Goal: Information Seeking & Learning: Find specific fact

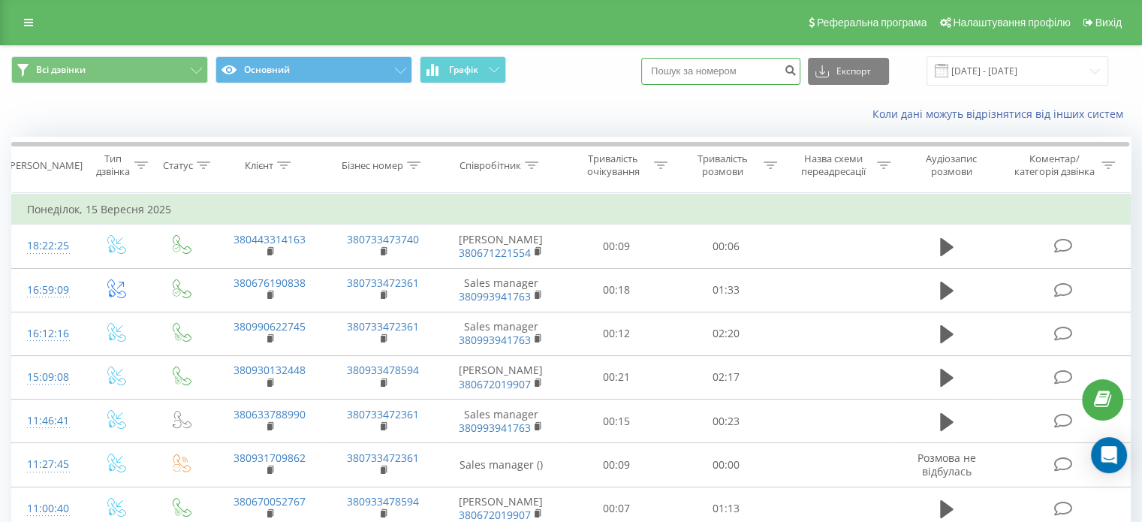
click at [692, 71] on input at bounding box center [720, 71] width 159 height 27
paste input "+380675628489"
click at [832, 78] on button "Експорт" at bounding box center [848, 71] width 81 height 27
click at [732, 98] on div "Коли дані можуть відрізнятися вiд інших систем" at bounding box center [571, 114] width 1141 height 36
click at [741, 59] on input "+380675628489" at bounding box center [720, 71] width 159 height 27
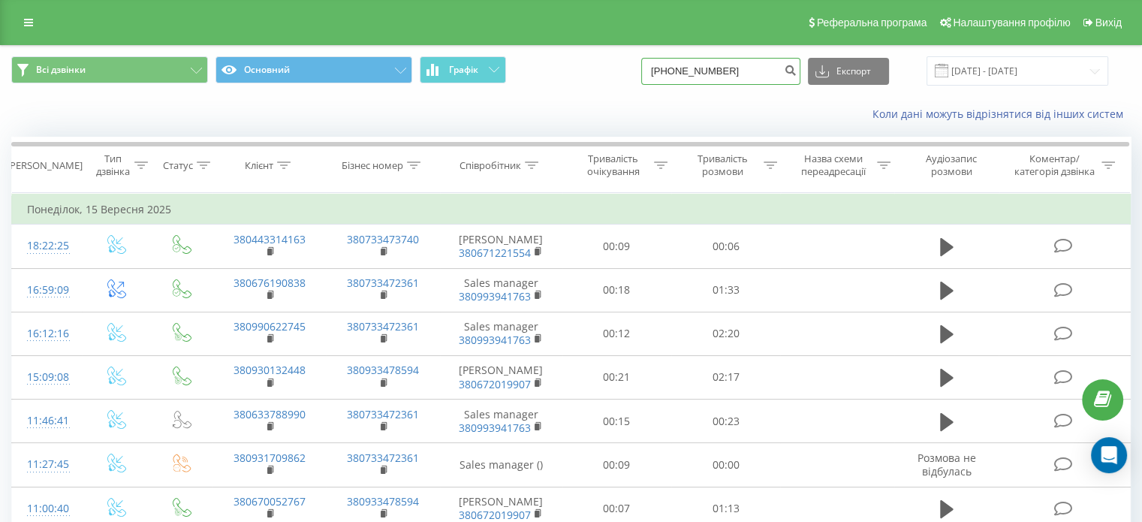
drag, startPoint x: 686, startPoint y: 72, endPoint x: 668, endPoint y: 74, distance: 18.8
click at [668, 74] on input "+380675628489" at bounding box center [720, 71] width 159 height 27
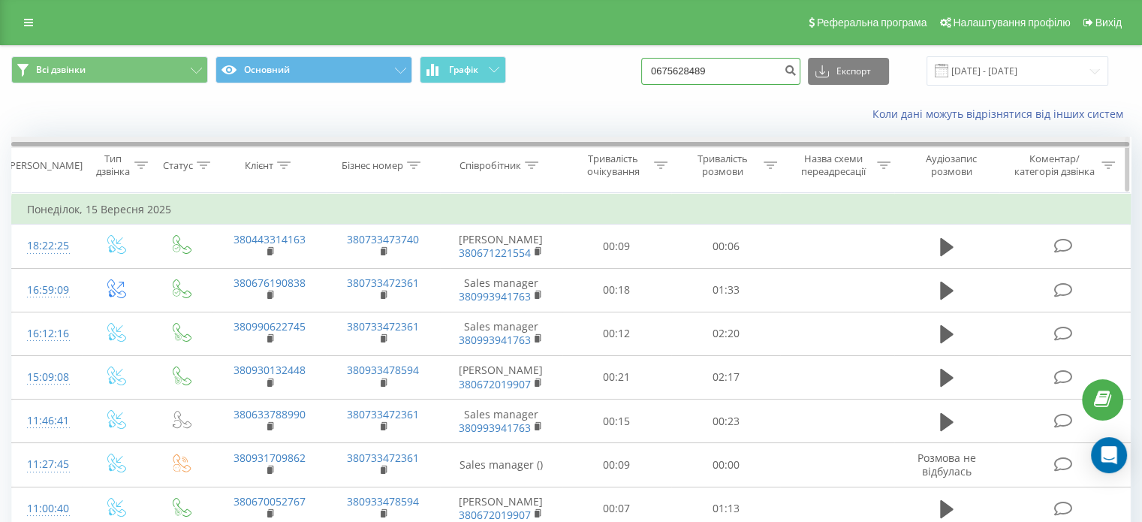
type input "0675628489"
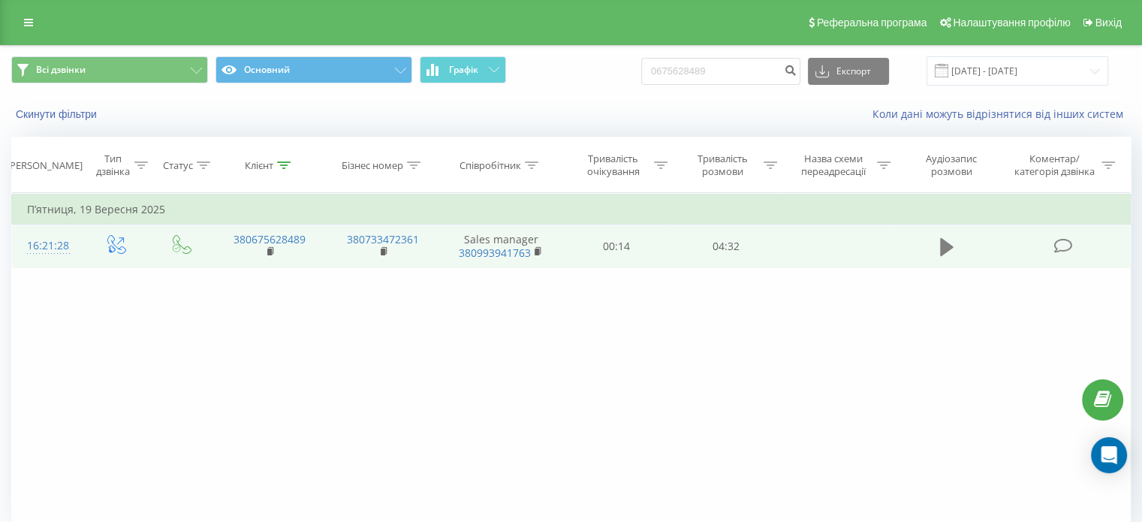
click at [943, 246] on icon at bounding box center [947, 247] width 14 height 18
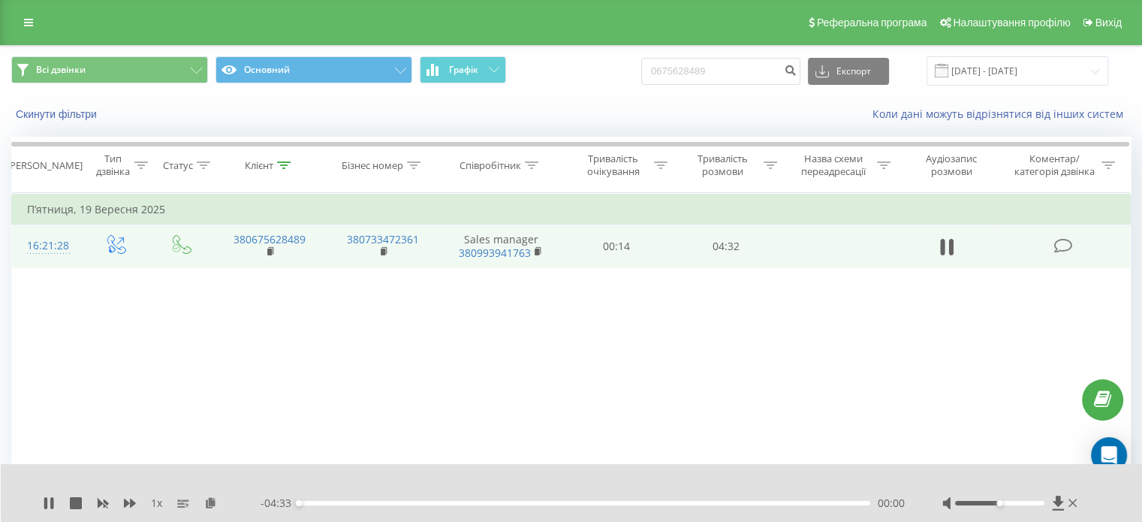
click at [1015, 498] on div at bounding box center [1012, 503] width 138 height 15
click at [1014, 508] on div at bounding box center [1012, 503] width 138 height 15
click at [1014, 502] on div at bounding box center [999, 503] width 89 height 5
drag, startPoint x: 1021, startPoint y: 503, endPoint x: 1030, endPoint y: 502, distance: 8.4
click at [1030, 502] on div at bounding box center [999, 503] width 89 height 5
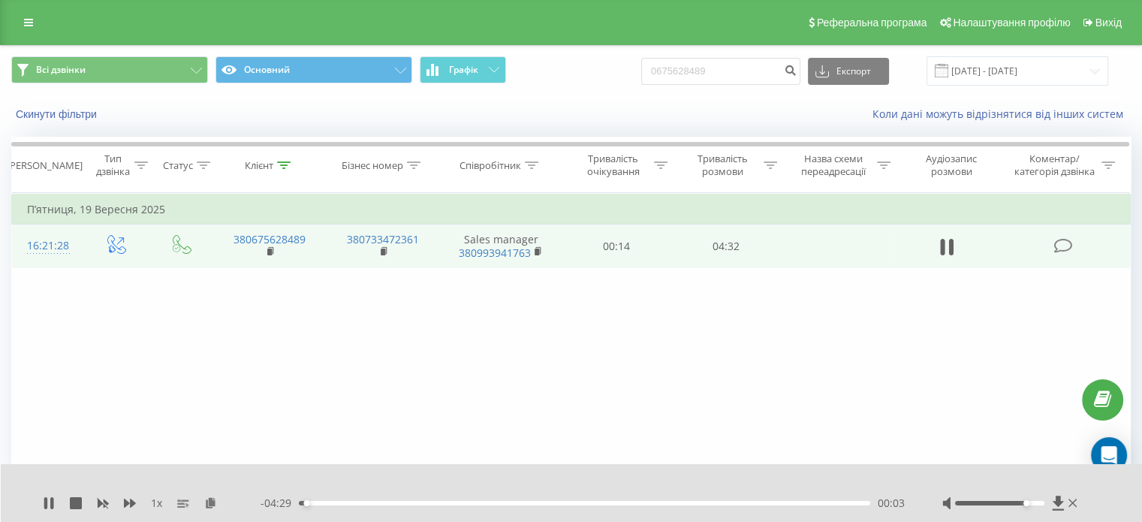
click at [309, 506] on div "- 04:29 00:03 00:03" at bounding box center [583, 503] width 644 height 15
click at [313, 505] on div "00:04" at bounding box center [585, 503] width 572 height 5
click at [336, 503] on div "00:17" at bounding box center [585, 503] width 572 height 5
drag, startPoint x: 345, startPoint y: 503, endPoint x: 357, endPoint y: 503, distance: 12.0
click at [345, 503] on div "00:22" at bounding box center [585, 503] width 572 height 5
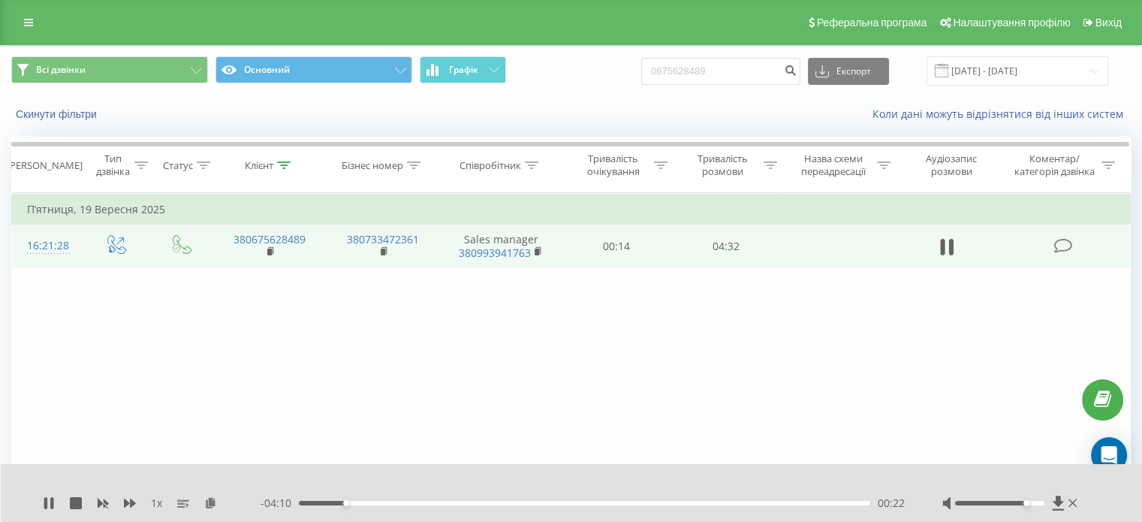
click at [362, 502] on div "00:22" at bounding box center [585, 503] width 572 height 5
click at [376, 502] on div "00:30" at bounding box center [585, 503] width 572 height 5
click at [391, 502] on div "00:44" at bounding box center [585, 503] width 572 height 5
click at [404, 504] on div "00:50" at bounding box center [585, 503] width 572 height 5
drag, startPoint x: 409, startPoint y: 504, endPoint x: 424, endPoint y: 504, distance: 14.3
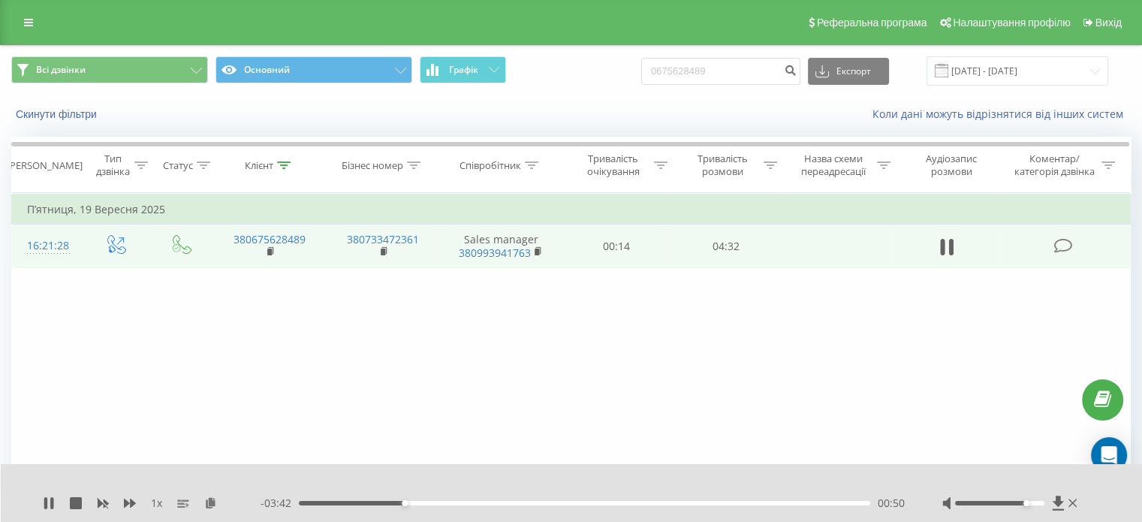
click at [409, 504] on div "00:50" at bounding box center [585, 503] width 572 height 5
click at [413, 503] on div "00:53" at bounding box center [412, 503] width 6 height 6
click at [420, 501] on div "00:54" at bounding box center [585, 503] width 572 height 5
click at [428, 501] on div "01:01" at bounding box center [585, 503] width 572 height 5
click at [436, 502] on div "01:05" at bounding box center [585, 503] width 572 height 5
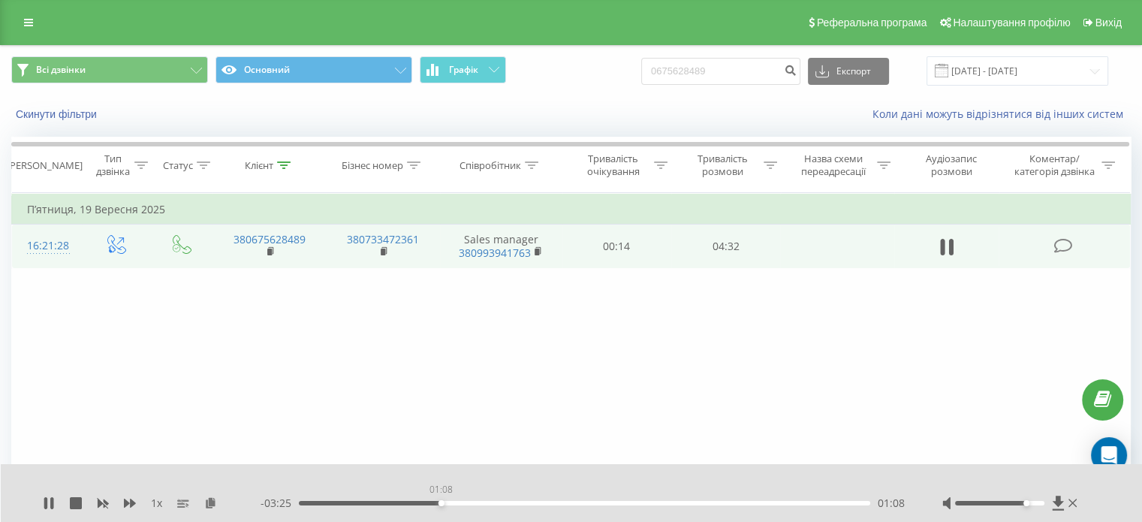
click at [441, 502] on div "01:08" at bounding box center [585, 503] width 572 height 5
click at [450, 502] on div "01:08" at bounding box center [585, 503] width 572 height 5
click at [459, 502] on div "01:12" at bounding box center [585, 503] width 572 height 5
drag, startPoint x: 342, startPoint y: 414, endPoint x: 409, endPoint y: 497, distance: 106.9
click at [342, 414] on div "Фільтрувати за умовою Дорівнює Введіть значення Скасувати OK Фільтрувати за умо…" at bounding box center [571, 362] width 1120 height 338
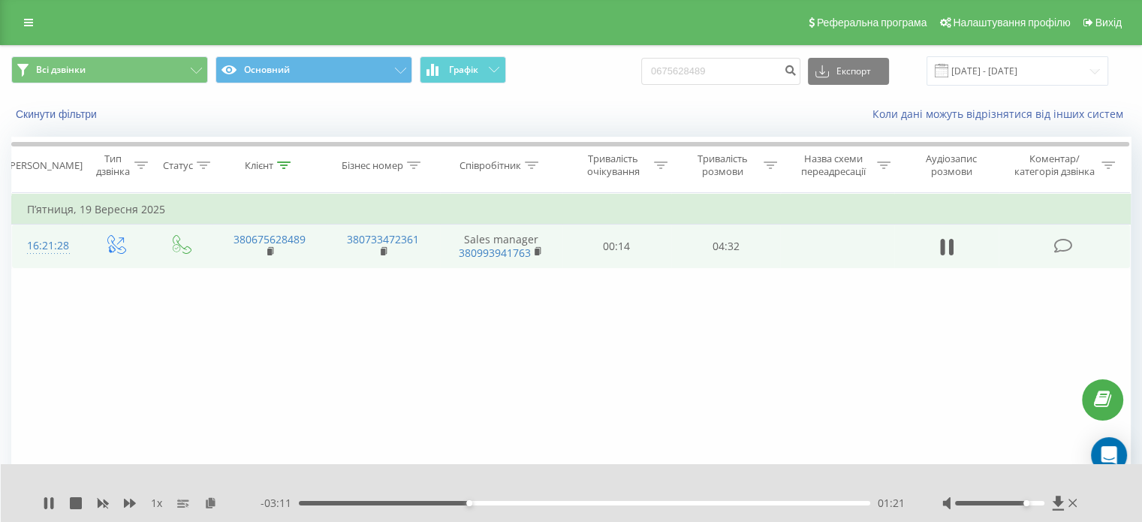
click at [478, 501] on div "01:21" at bounding box center [585, 503] width 572 height 5
click at [490, 504] on div "01:26" at bounding box center [585, 503] width 572 height 5
click at [504, 505] on div "- 03:01 01:31 01:31" at bounding box center [583, 503] width 644 height 15
click at [505, 503] on div "01:38" at bounding box center [585, 503] width 572 height 5
click at [517, 507] on div "- 02:53 01:39 01:39" at bounding box center [583, 503] width 644 height 15
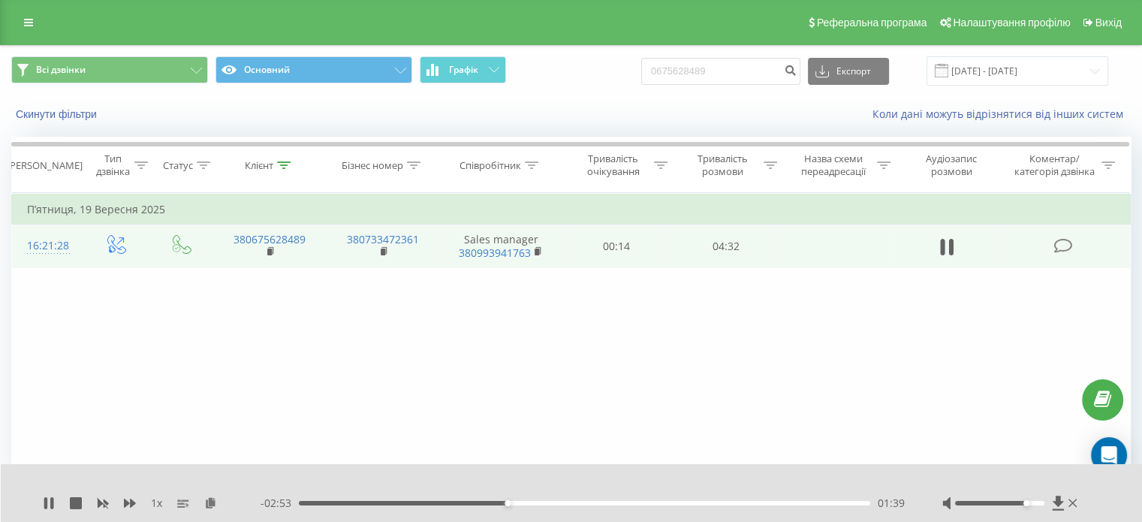
click at [517, 505] on div "- 02:53 01:39 01:39" at bounding box center [583, 503] width 644 height 15
click at [518, 503] on div "01:40" at bounding box center [585, 503] width 572 height 5
click at [535, 504] on div "01:52" at bounding box center [585, 503] width 572 height 5
drag, startPoint x: 548, startPoint y: 504, endPoint x: 565, endPoint y: 502, distance: 17.3
click at [548, 504] on div "01:53" at bounding box center [585, 503] width 572 height 5
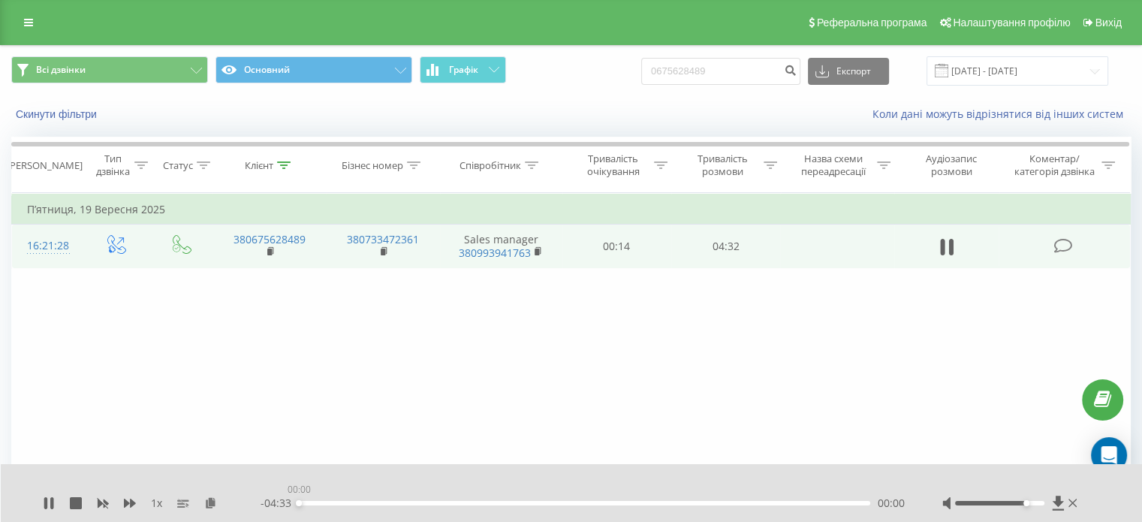
click at [566, 502] on div "00:00" at bounding box center [585, 503] width 572 height 5
click at [579, 502] on div "02:08" at bounding box center [585, 503] width 572 height 5
click at [592, 502] on div "02:14" at bounding box center [585, 503] width 572 height 5
click at [607, 505] on div "02:22" at bounding box center [585, 503] width 572 height 5
click at [613, 505] on div "02:30" at bounding box center [585, 503] width 572 height 5
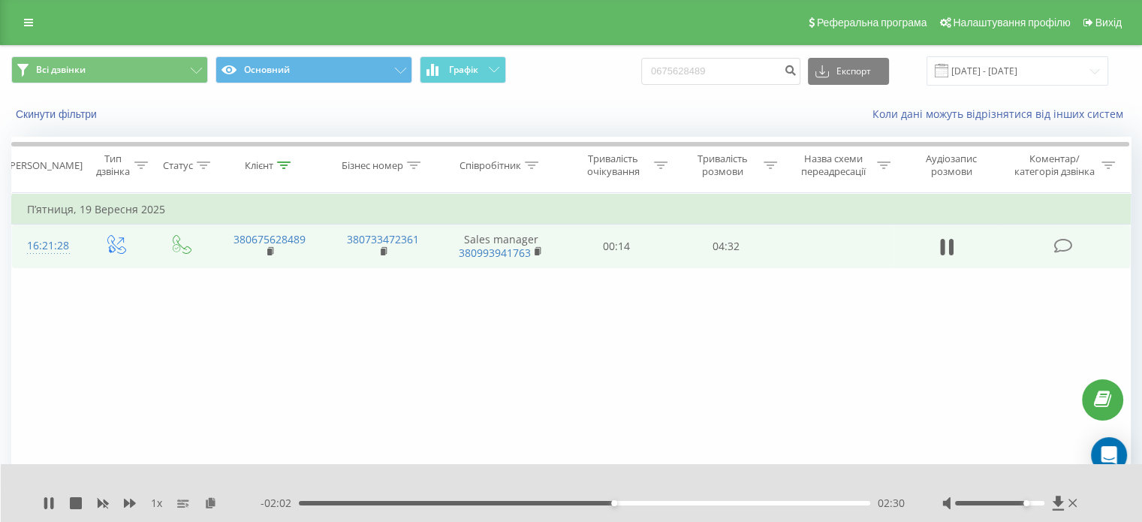
click at [628, 504] on div "02:30" at bounding box center [585, 503] width 572 height 5
click at [641, 502] on div "02:38" at bounding box center [585, 503] width 572 height 5
click at [649, 502] on div "02:44" at bounding box center [585, 503] width 572 height 5
click at [662, 502] on div "02:53" at bounding box center [585, 503] width 572 height 5
click at [673, 502] on div "02:53" at bounding box center [585, 503] width 572 height 5
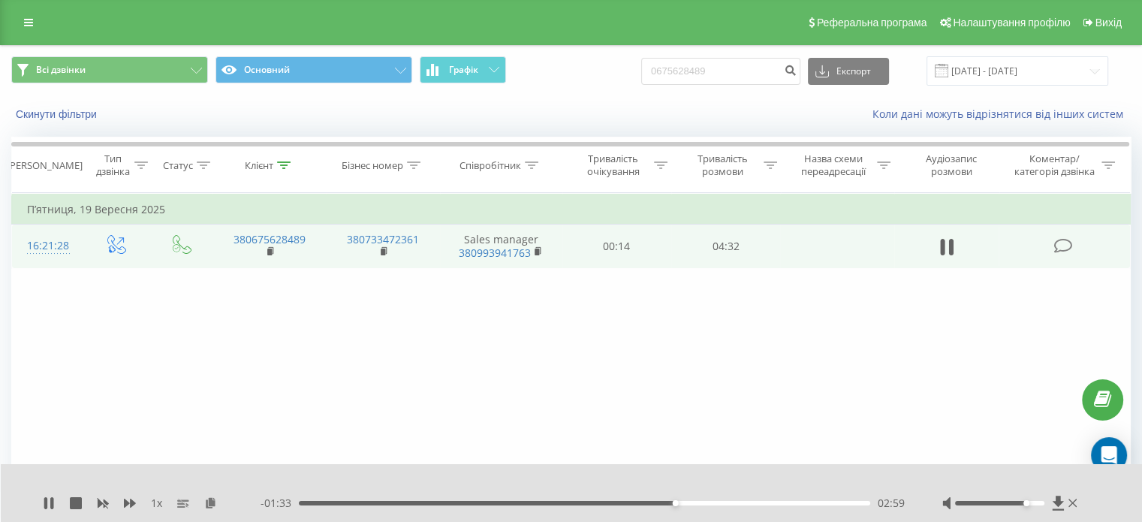
click at [683, 502] on div "02:59" at bounding box center [585, 503] width 572 height 5
click at [726, 505] on div "03:20" at bounding box center [585, 503] width 572 height 5
click at [735, 506] on div "- 01:07 03:25 03:25" at bounding box center [583, 503] width 644 height 15
click at [741, 501] on div "03:31" at bounding box center [585, 503] width 572 height 5
click at [748, 504] on div "03:34" at bounding box center [585, 503] width 572 height 5
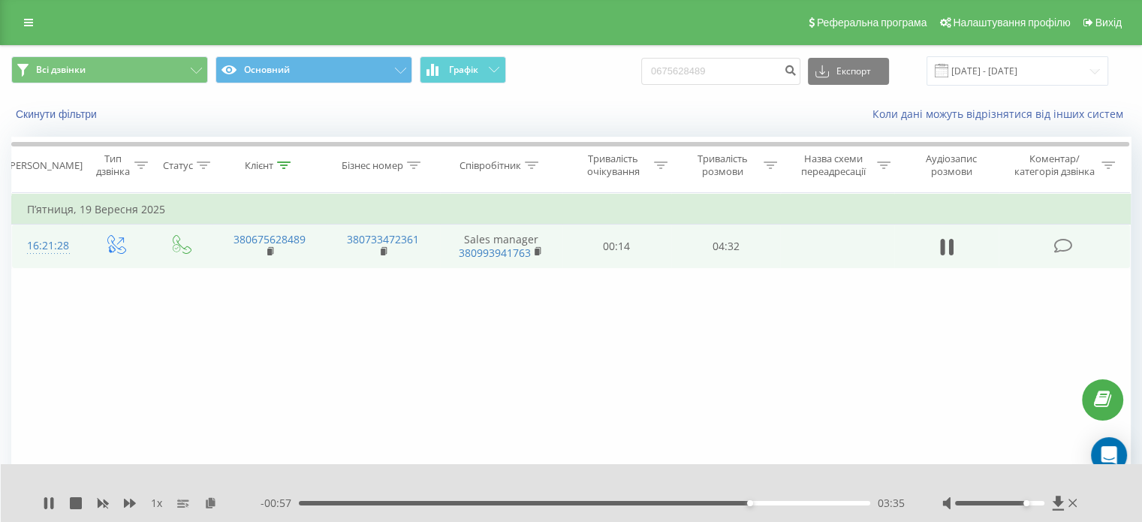
click at [755, 503] on div "03:35" at bounding box center [585, 503] width 572 height 5
click at [763, 504] on div "03:38" at bounding box center [585, 503] width 572 height 5
click at [765, 504] on div "03:42" at bounding box center [765, 503] width 6 height 6
click at [774, 501] on div "03:46" at bounding box center [585, 503] width 572 height 5
drag, startPoint x: 780, startPoint y: 502, endPoint x: 792, endPoint y: 502, distance: 12.0
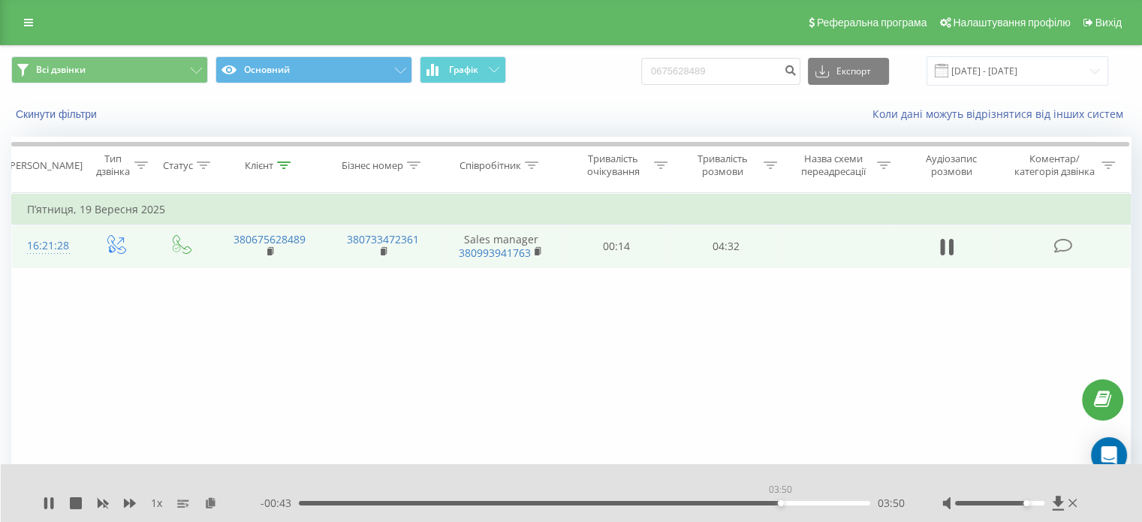
click at [783, 502] on div "03:50" at bounding box center [585, 503] width 572 height 5
click at [791, 503] on div "03:51" at bounding box center [585, 503] width 572 height 5
click at [801, 502] on div "03:55" at bounding box center [585, 503] width 572 height 5
click at [810, 501] on div "04:00" at bounding box center [585, 503] width 572 height 5
click at [47, 501] on icon at bounding box center [45, 503] width 3 height 12
